Goal: Information Seeking & Learning: Learn about a topic

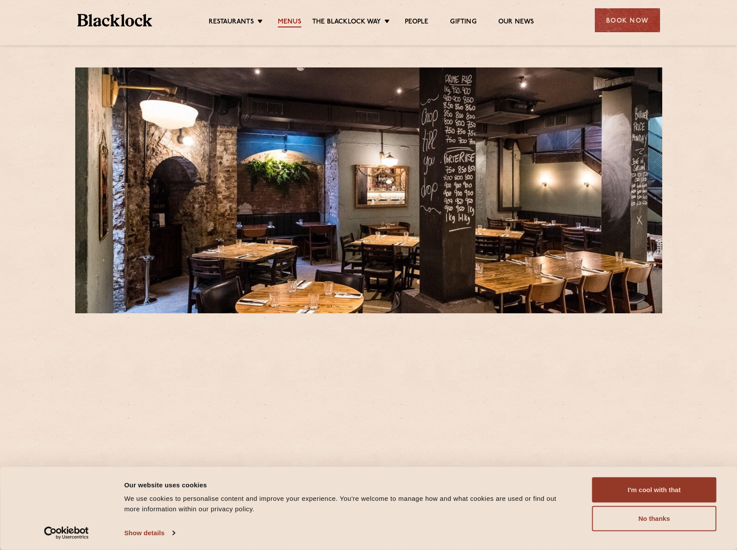
click at [290, 22] on link "Menus" at bounding box center [289, 23] width 23 height 10
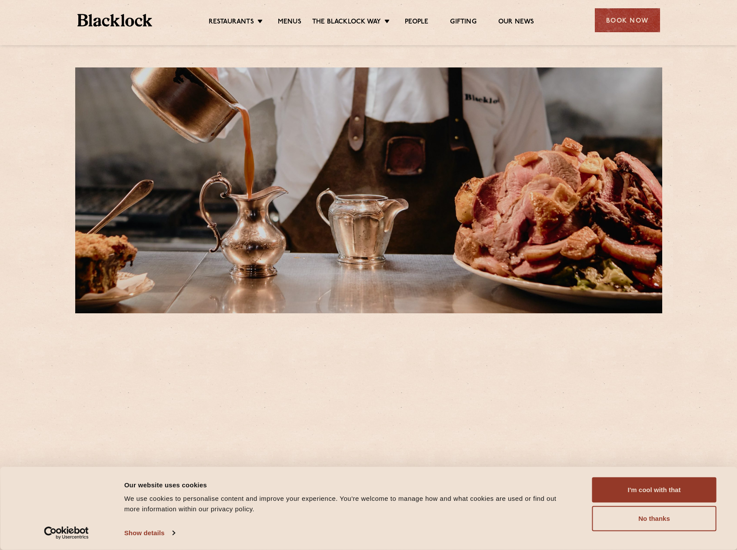
click at [288, 22] on link "Menus" at bounding box center [289, 23] width 23 height 10
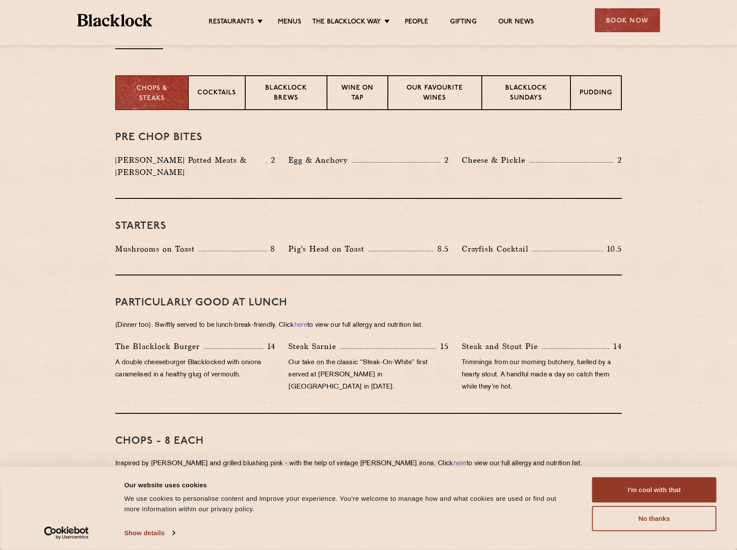
scroll to position [348, 0]
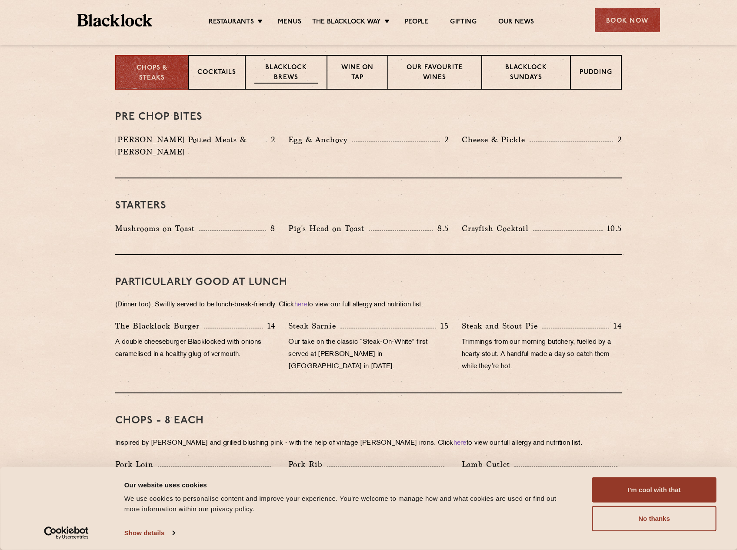
click at [282, 66] on p "Blacklock Brews" at bounding box center [287, 73] width 64 height 20
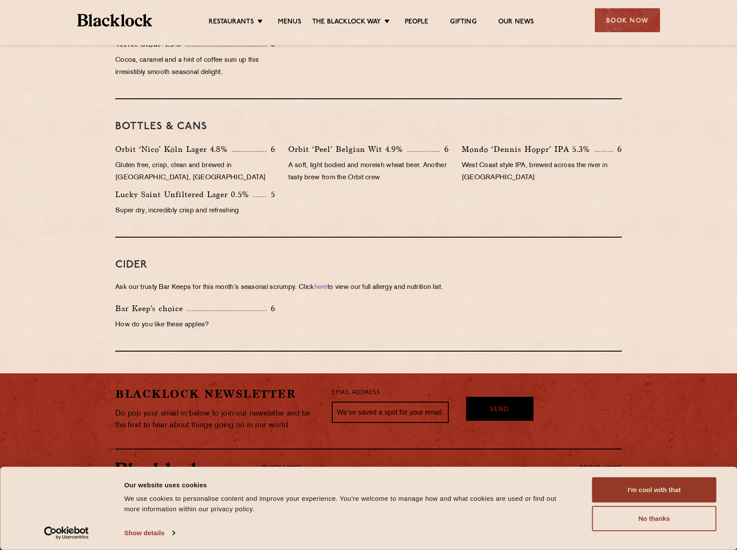
scroll to position [266, 0]
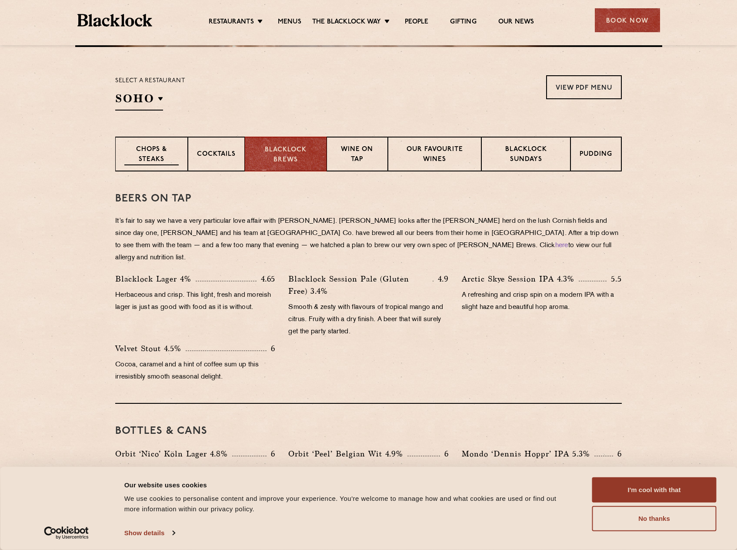
click at [156, 150] on p "Chops & Steaks" at bounding box center [151, 155] width 54 height 20
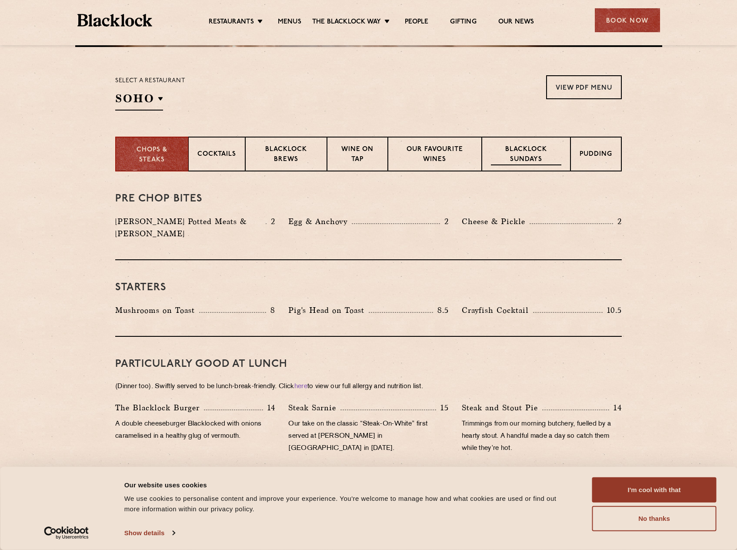
click at [533, 148] on p "Blacklock Sundays" at bounding box center [526, 155] width 70 height 20
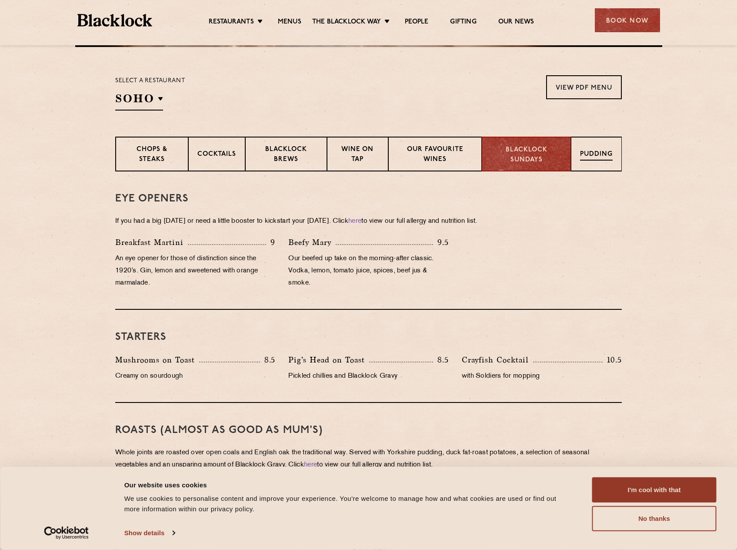
click at [606, 156] on p "Pudding" at bounding box center [596, 155] width 33 height 11
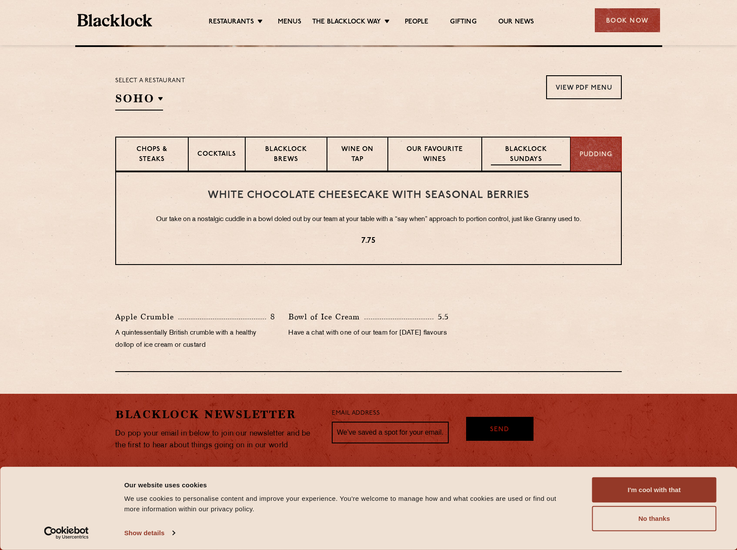
click at [496, 147] on p "Blacklock Sundays" at bounding box center [526, 155] width 70 height 20
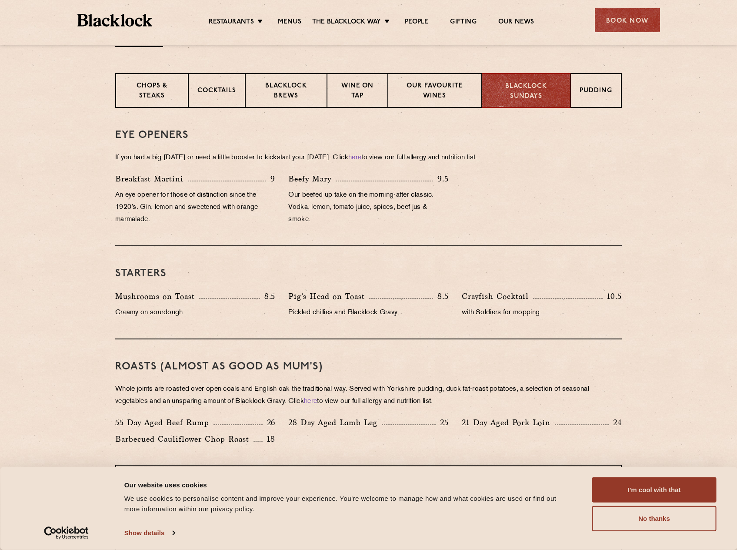
scroll to position [310, 0]
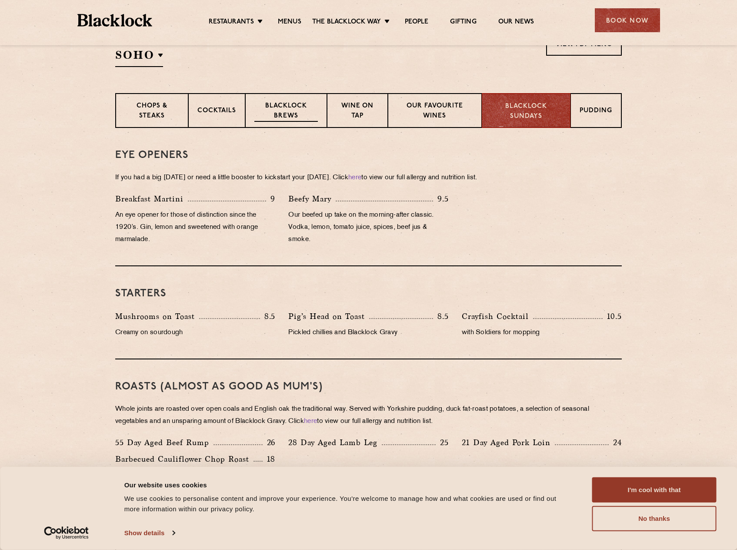
click at [278, 116] on p "Blacklock Brews" at bounding box center [287, 111] width 64 height 20
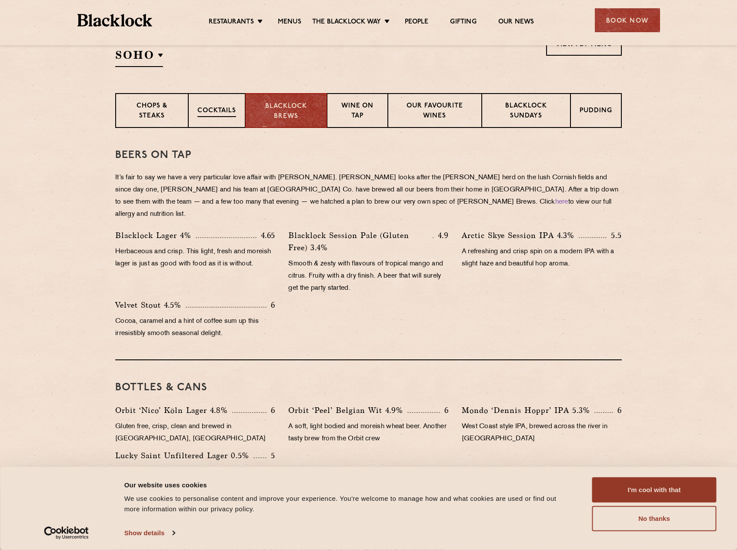
click at [221, 113] on p "Cocktails" at bounding box center [217, 111] width 39 height 11
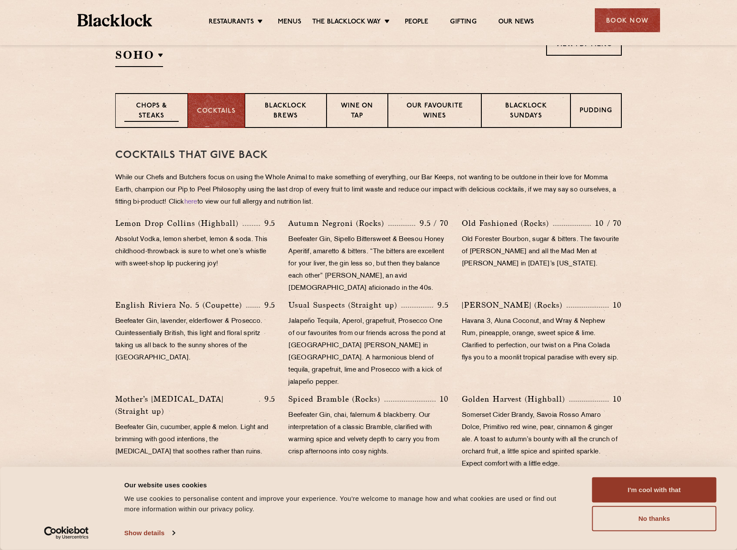
click at [148, 115] on p "Chops & Steaks" at bounding box center [151, 111] width 54 height 20
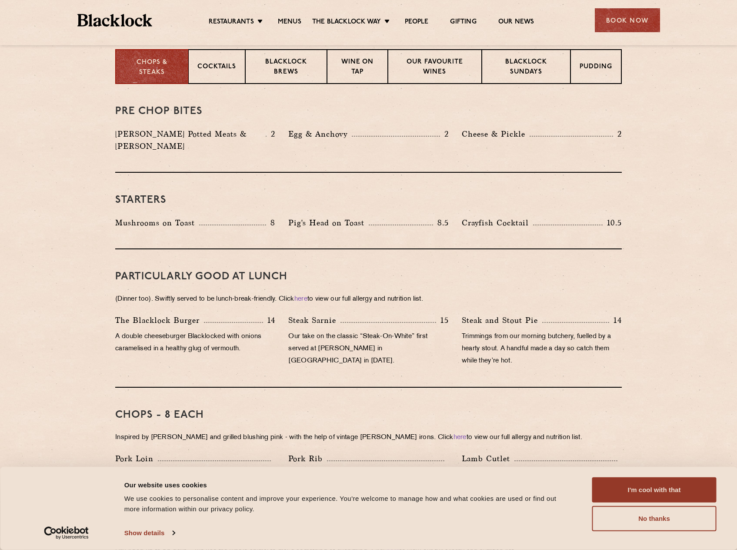
scroll to position [353, 0]
